Goal: Information Seeking & Learning: Learn about a topic

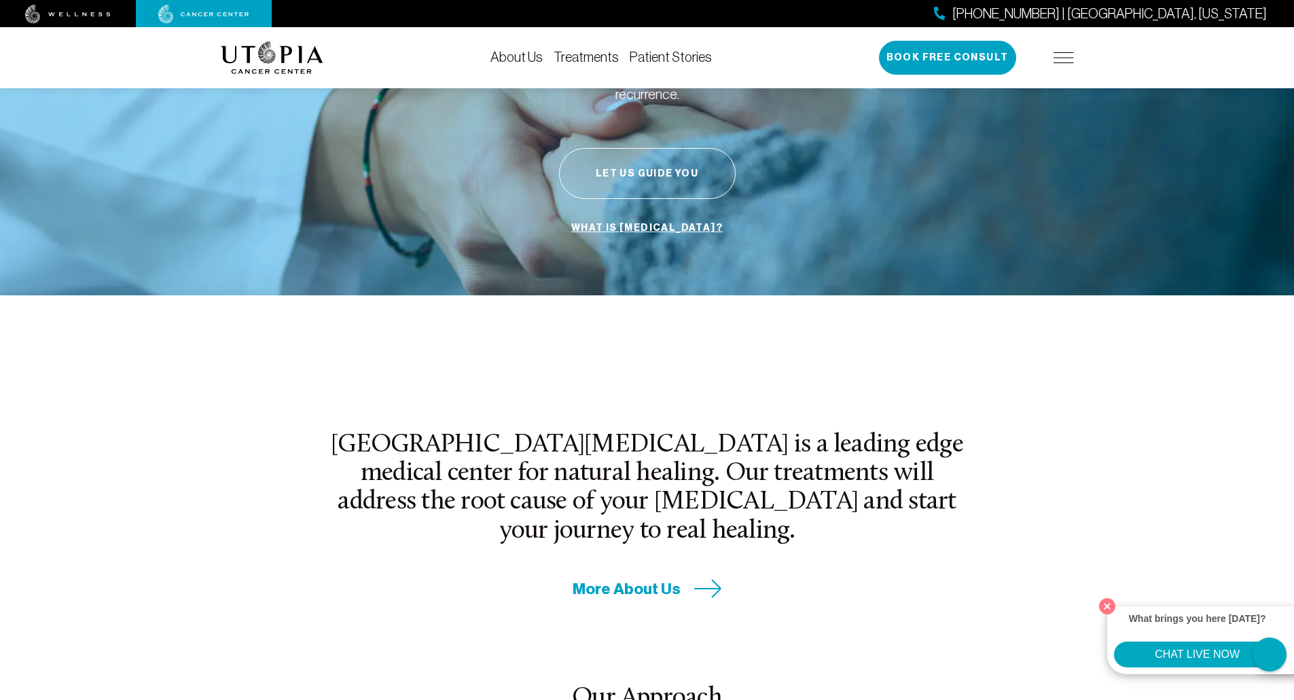
scroll to position [408, 0]
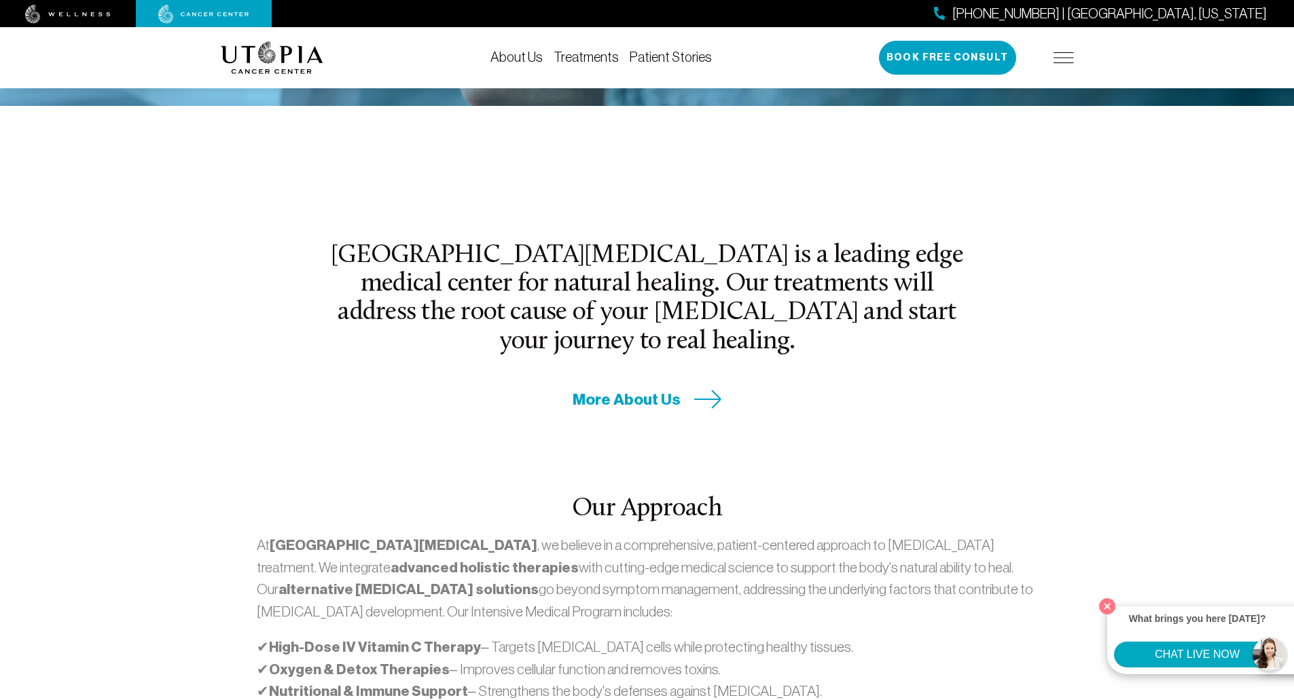
click at [583, 59] on link "Treatments" at bounding box center [586, 57] width 65 height 15
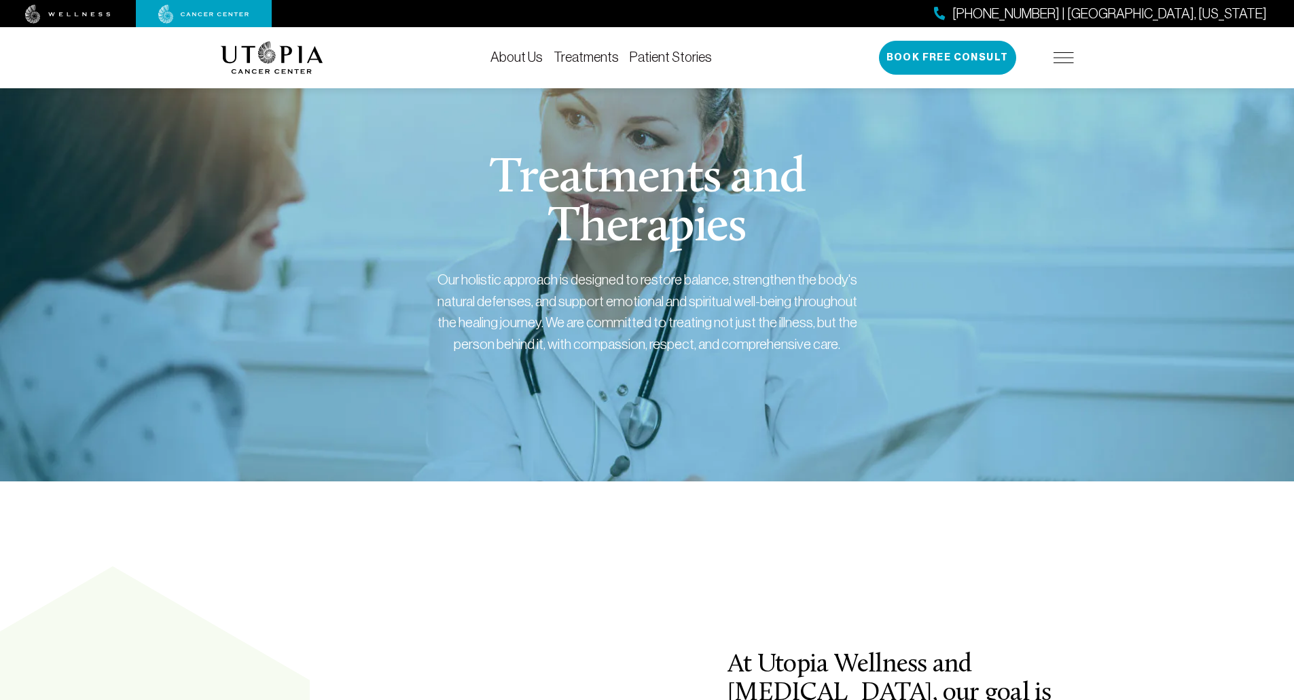
click at [583, 50] on link "Treatments" at bounding box center [586, 57] width 65 height 15
